Goal: Information Seeking & Learning: Learn about a topic

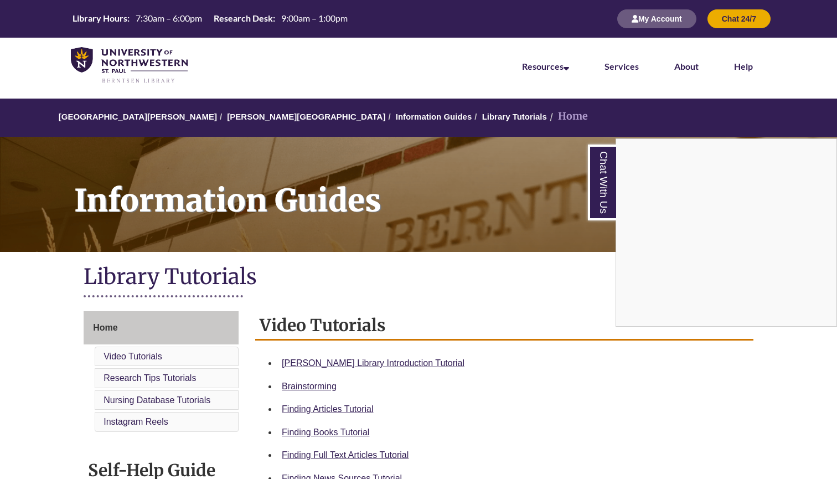
click at [371, 356] on div "Chat With Us" at bounding box center [418, 239] width 837 height 479
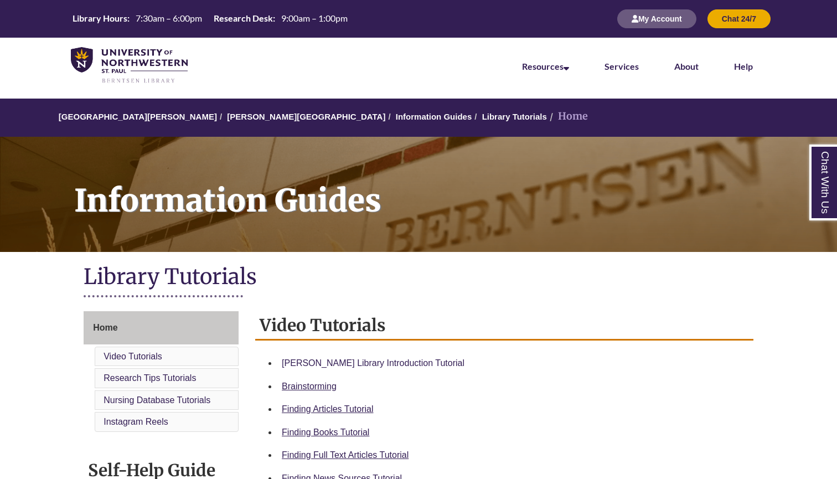
click at [369, 358] on link "Berntsen Library Introduction Tutorial" at bounding box center [373, 362] width 183 height 9
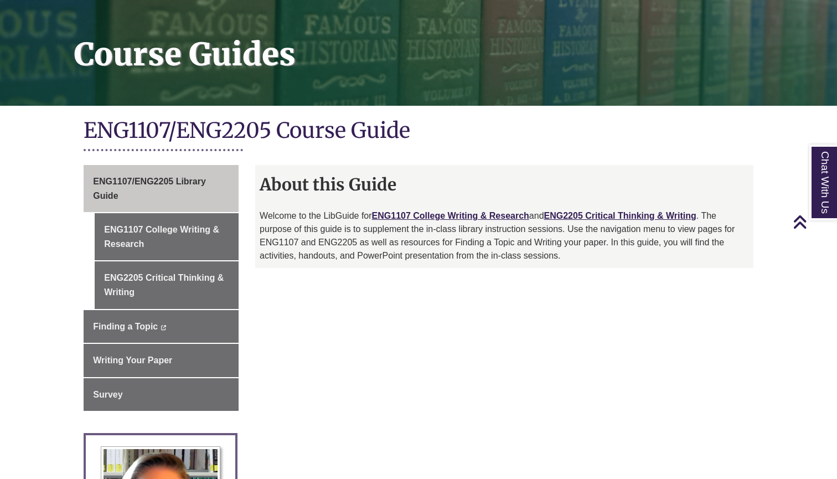
scroll to position [144, 0]
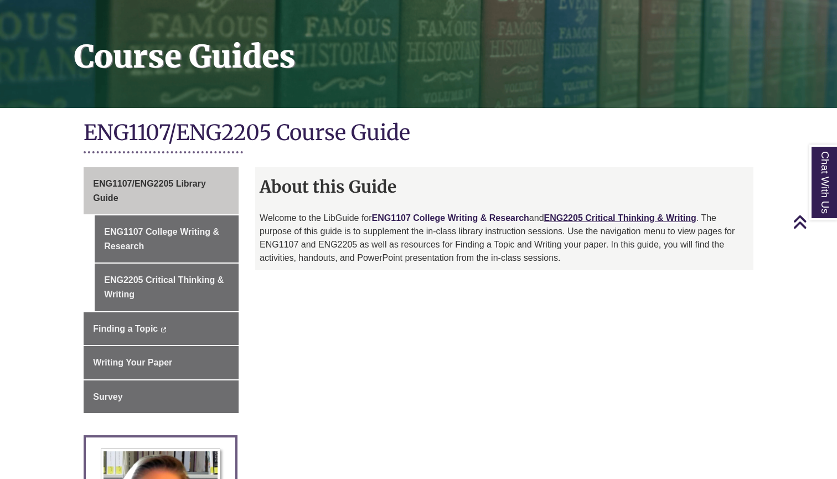
click at [385, 216] on link "ENG1107 College Writing & Research" at bounding box center [450, 217] width 157 height 9
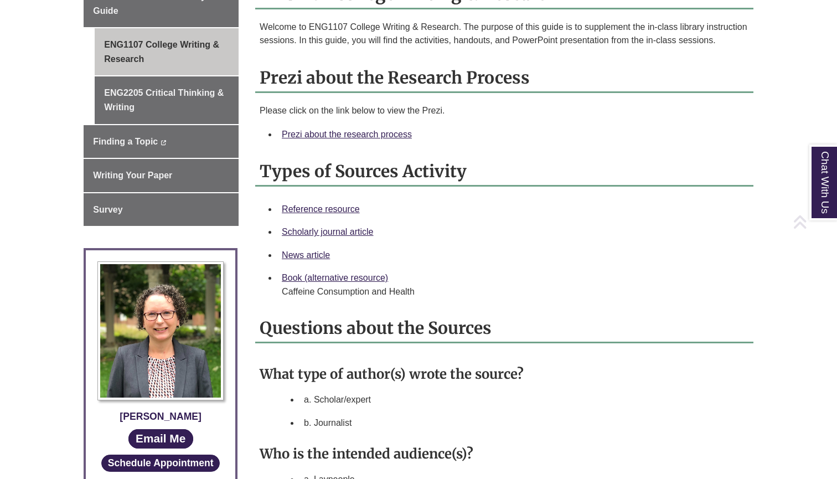
scroll to position [373, 0]
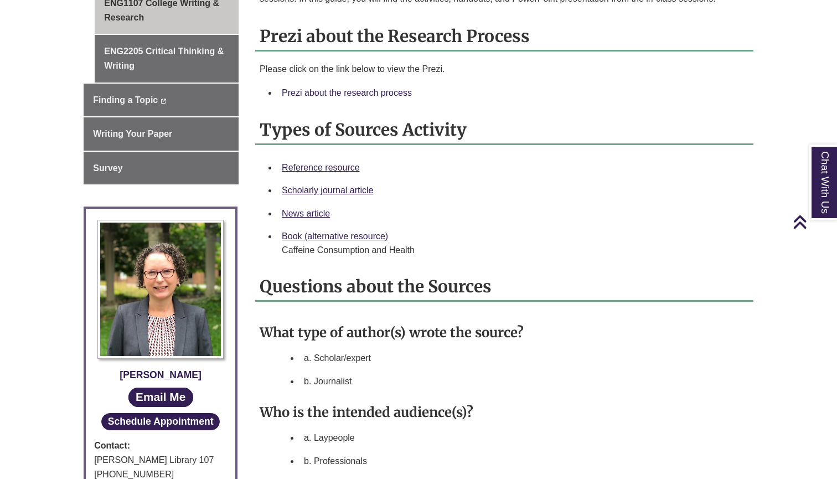
click at [380, 92] on link "Prezi about the research process" at bounding box center [347, 92] width 130 height 9
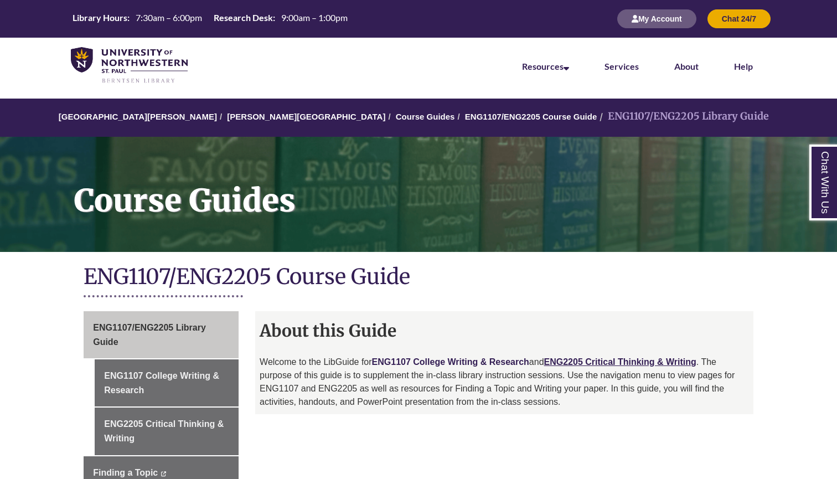
click at [429, 365] on link "ENG1107 College Writing & Research" at bounding box center [450, 361] width 157 height 9
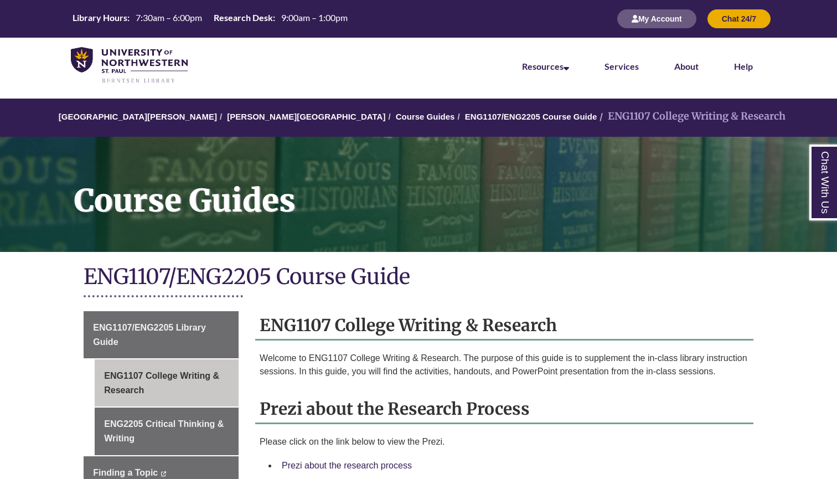
click at [371, 462] on link "Prezi about the research process" at bounding box center [347, 465] width 130 height 9
